Goal: Browse casually: Explore the website without a specific task or goal

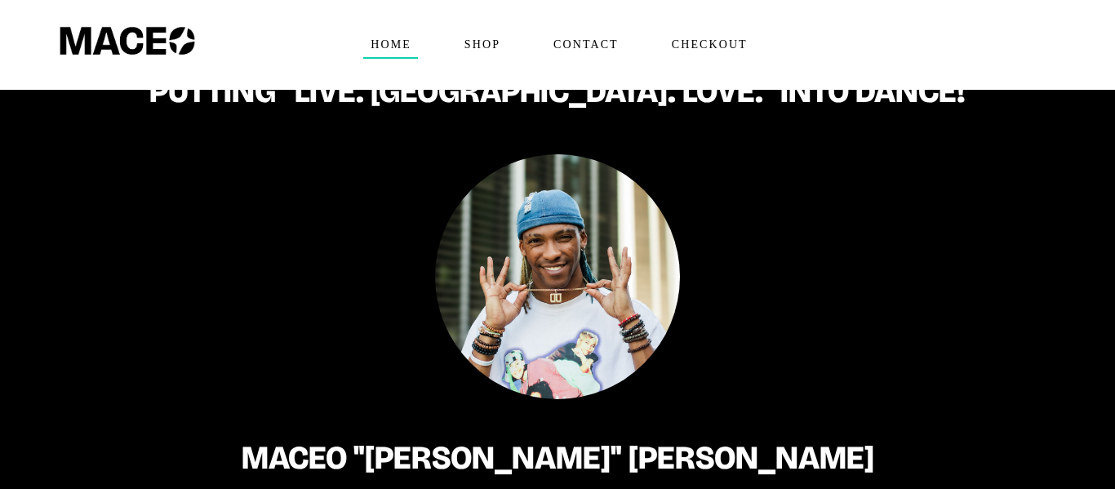
scroll to position [33, 0]
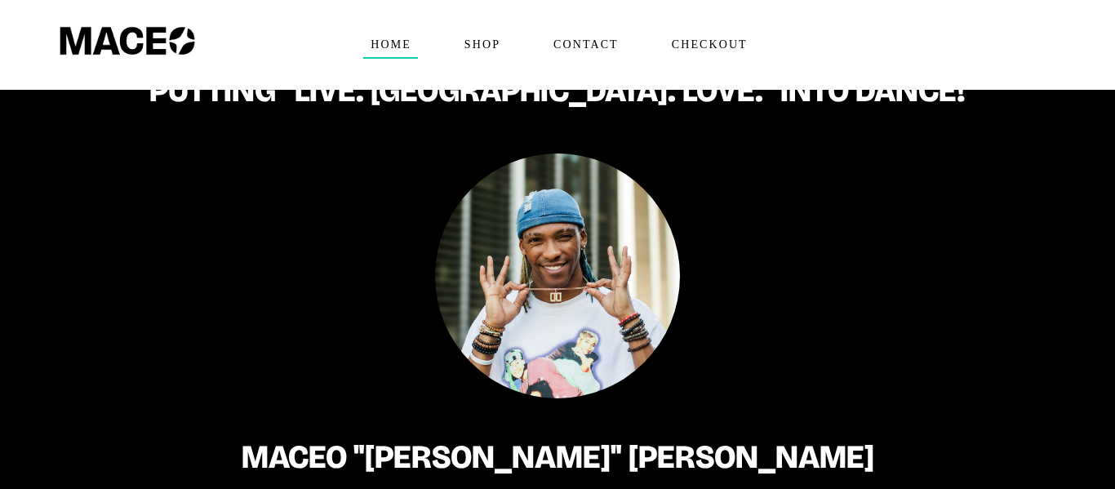
click at [377, 37] on span "Home" at bounding box center [390, 45] width 55 height 26
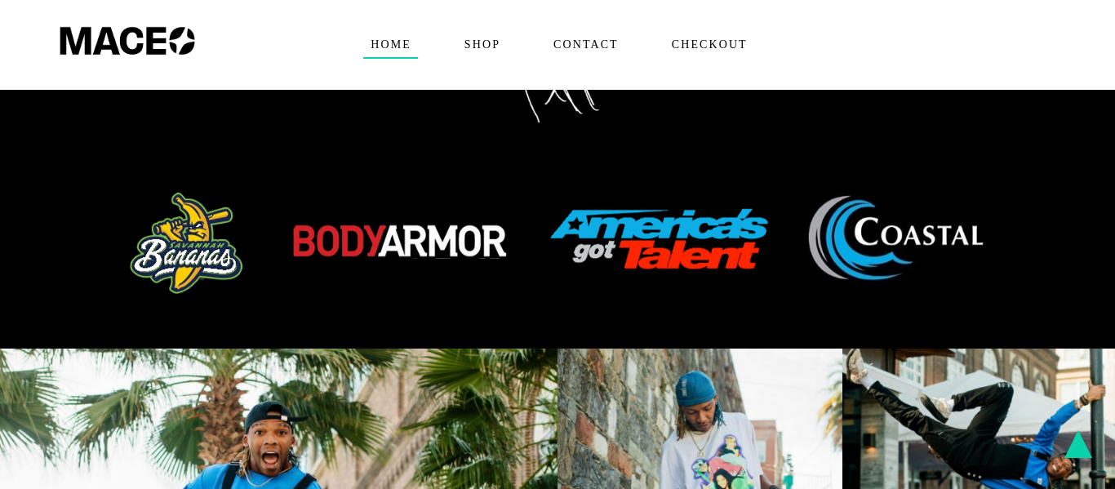
scroll to position [890, 0]
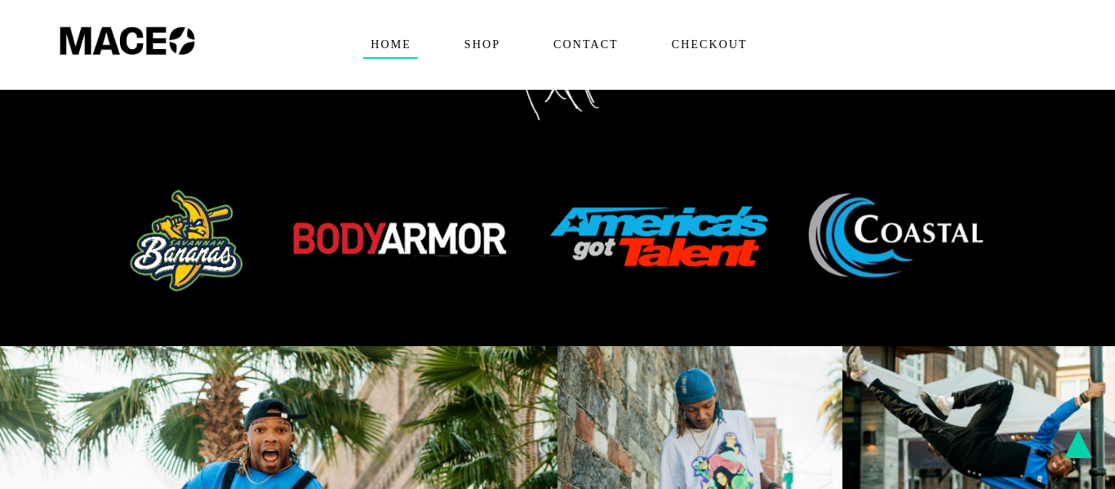
click at [175, 198] on img at bounding box center [558, 241] width 898 height 111
click at [188, 204] on img at bounding box center [558, 241] width 898 height 111
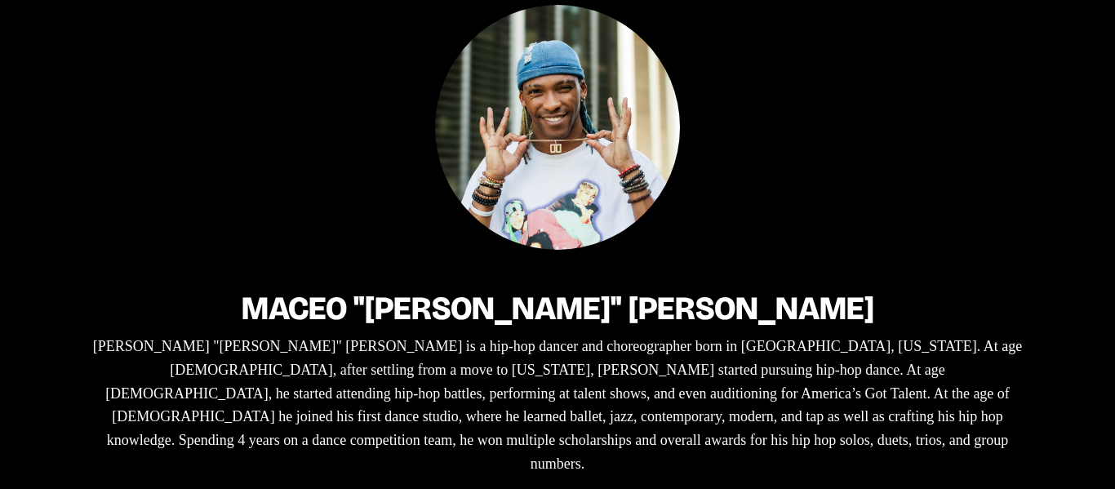
scroll to position [0, 0]
